Goal: Task Accomplishment & Management: Complete application form

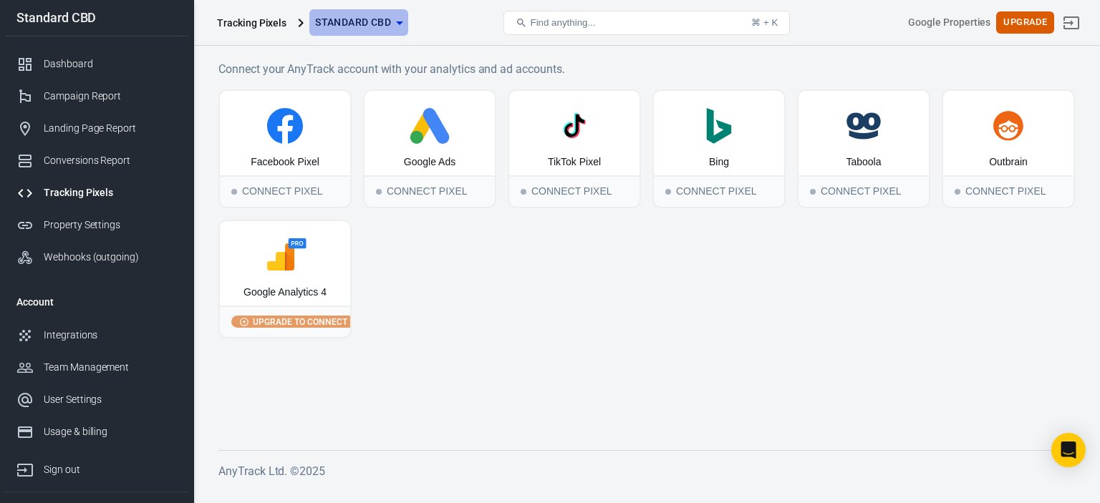
click at [395, 24] on icon "button" at bounding box center [399, 22] width 17 height 17
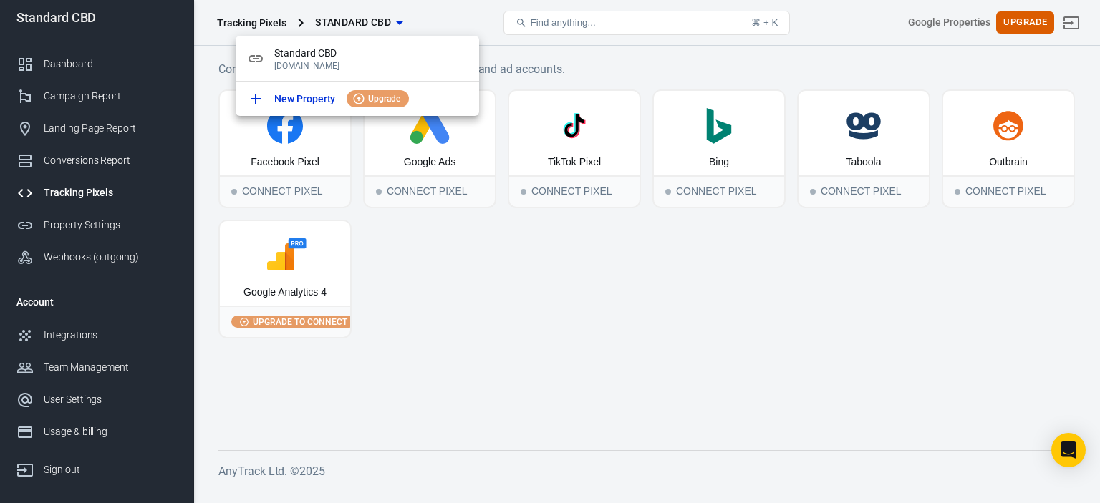
click at [494, 315] on div at bounding box center [550, 251] width 1100 height 503
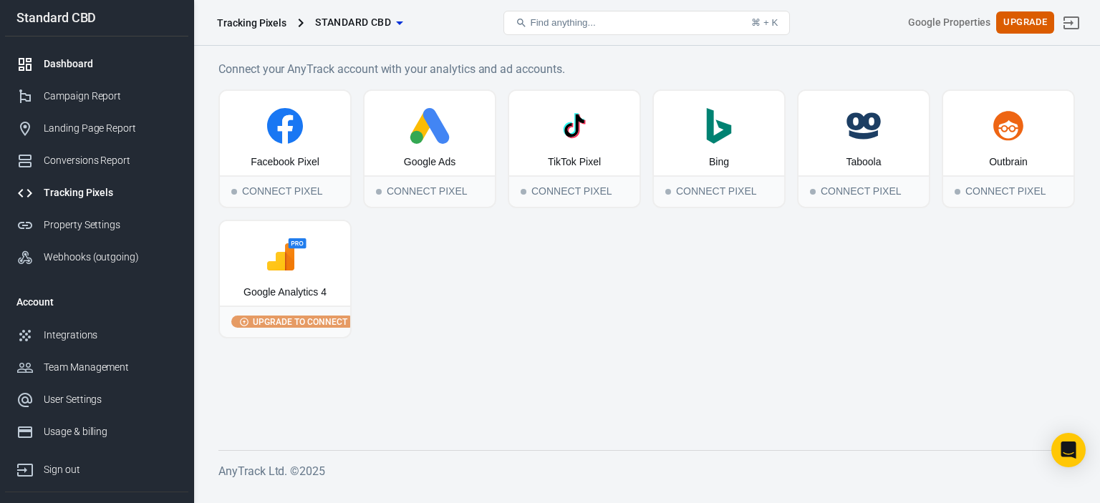
click at [85, 59] on div "Dashboard" at bounding box center [110, 64] width 133 height 15
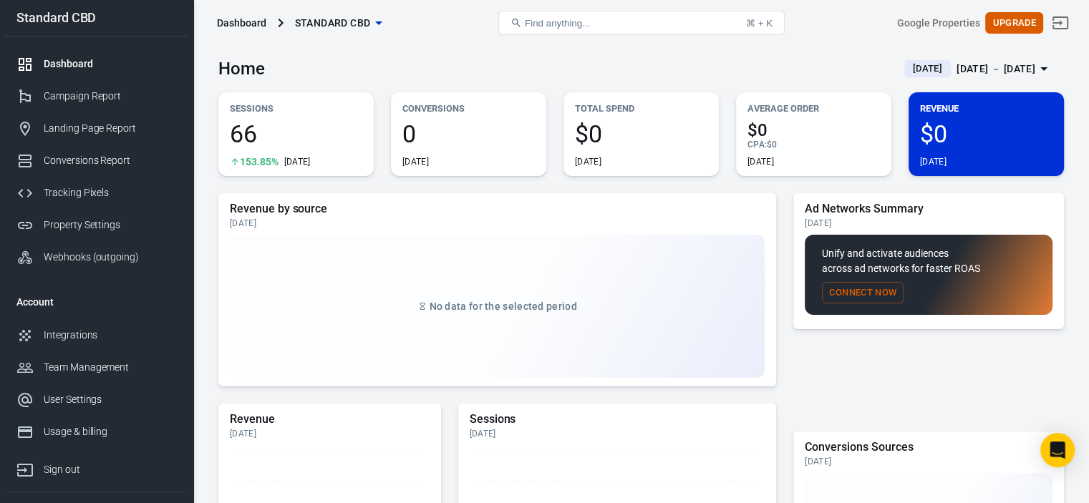
click at [375, 24] on icon "button" at bounding box center [378, 22] width 17 height 17
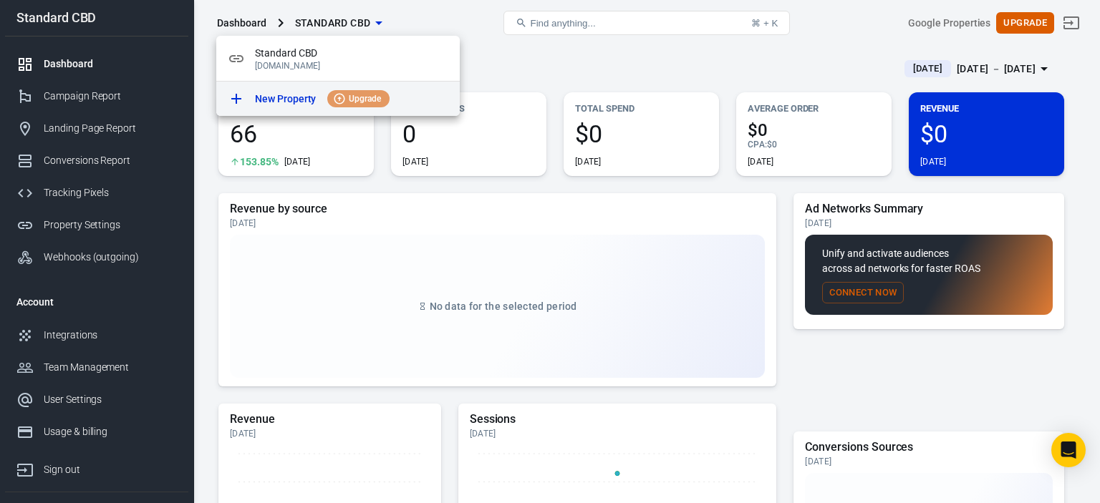
click at [286, 97] on p "New Property" at bounding box center [285, 99] width 61 height 15
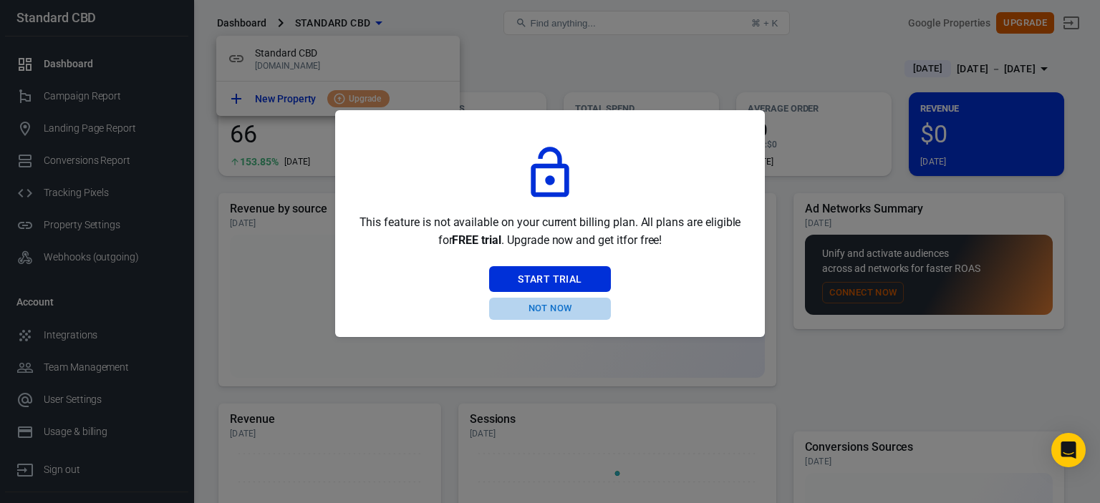
click at [550, 306] on button "Not Now" at bounding box center [549, 309] width 121 height 22
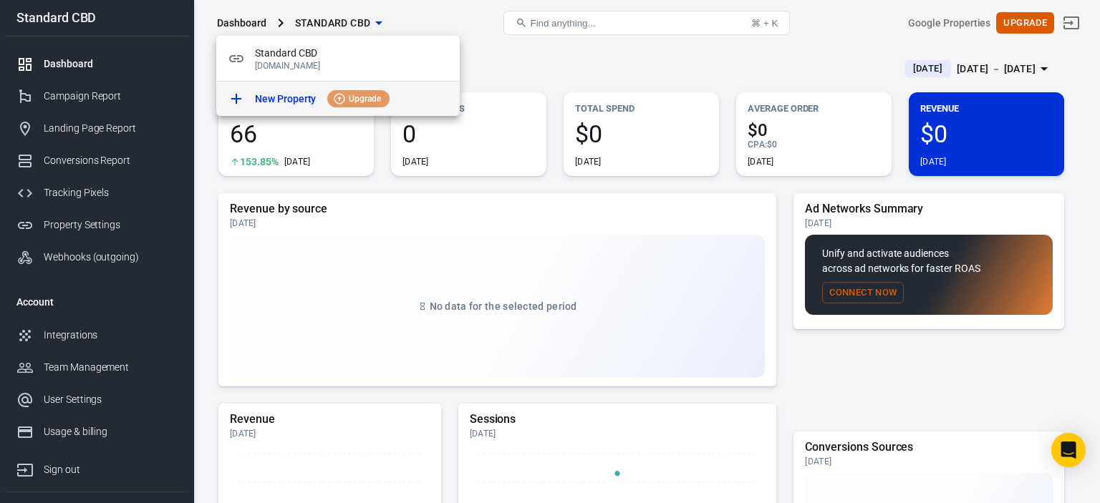
click at [289, 100] on p "New Property" at bounding box center [285, 99] width 61 height 15
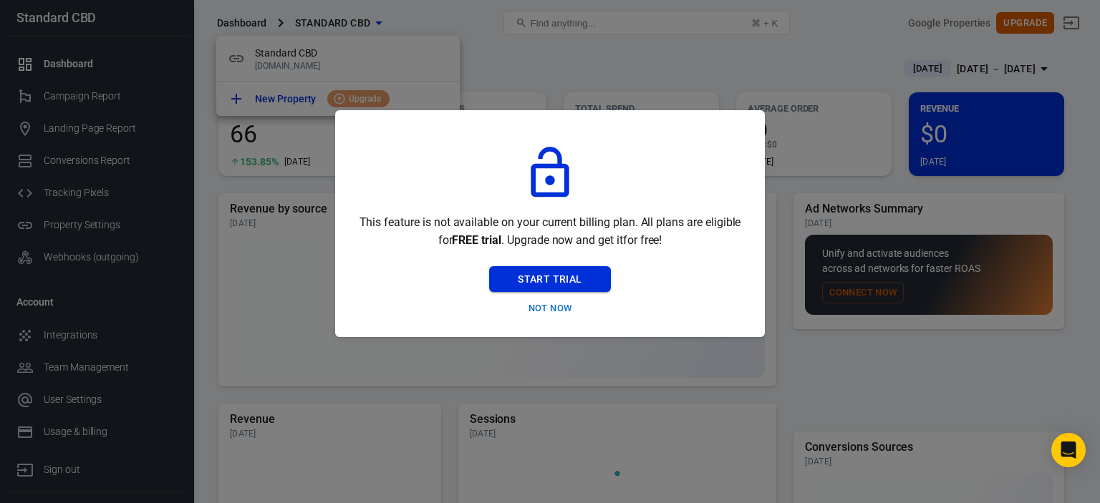
click at [566, 281] on button "Start Trial" at bounding box center [549, 279] width 121 height 26
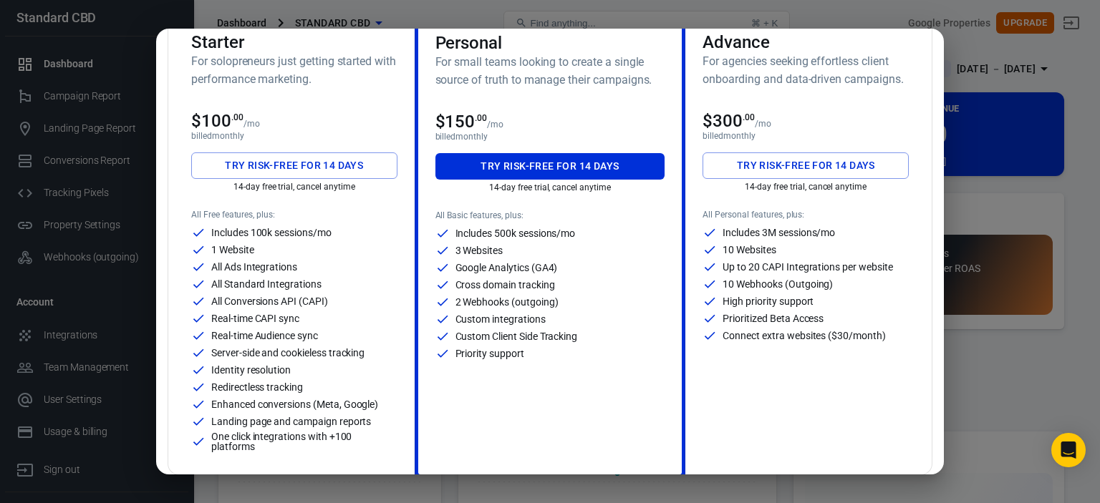
scroll to position [143, 0]
